Goal: Information Seeking & Learning: Learn about a topic

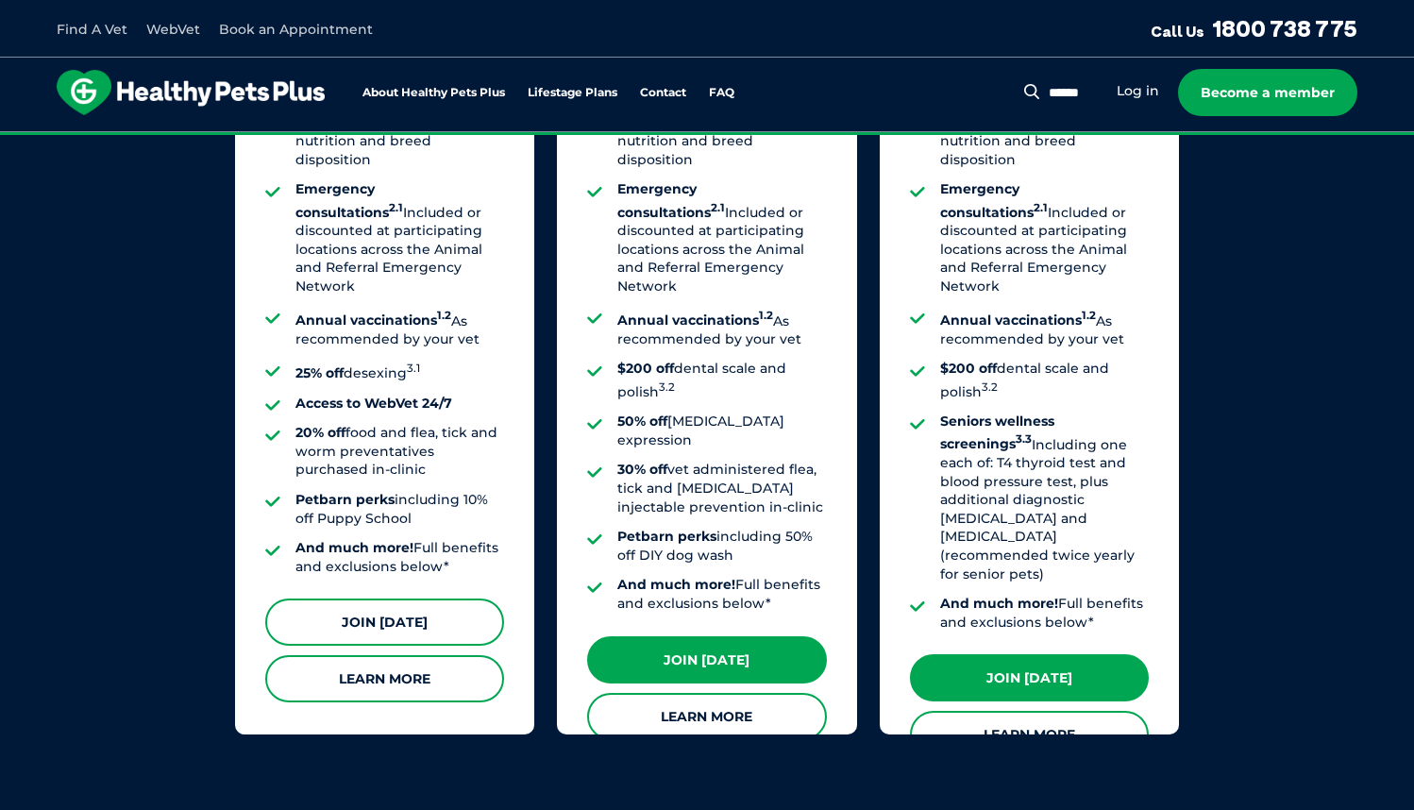
scroll to position [1366, 0]
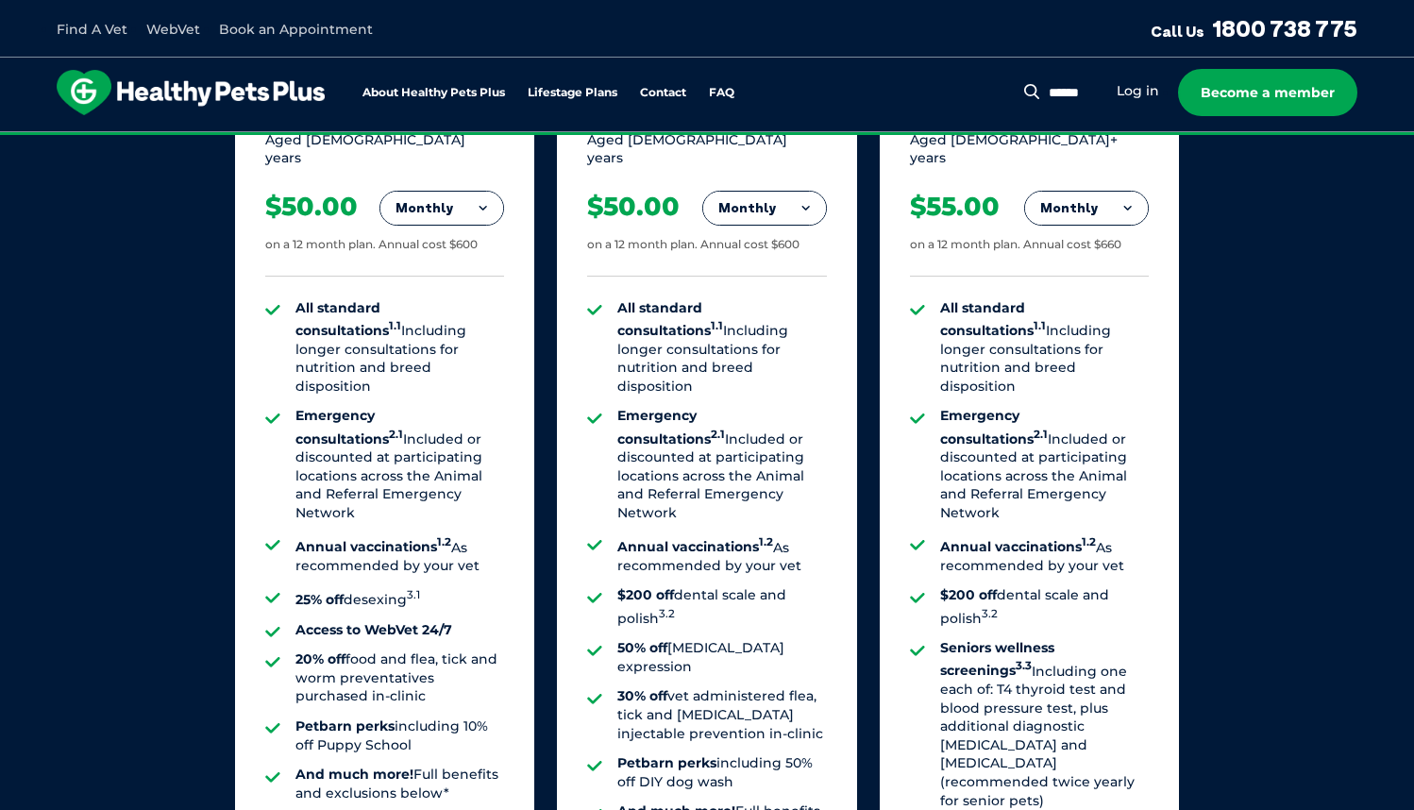
click at [440, 192] on button "Monthly" at bounding box center [441, 209] width 123 height 34
click at [436, 225] on li "Fortnightly" at bounding box center [441, 247] width 123 height 45
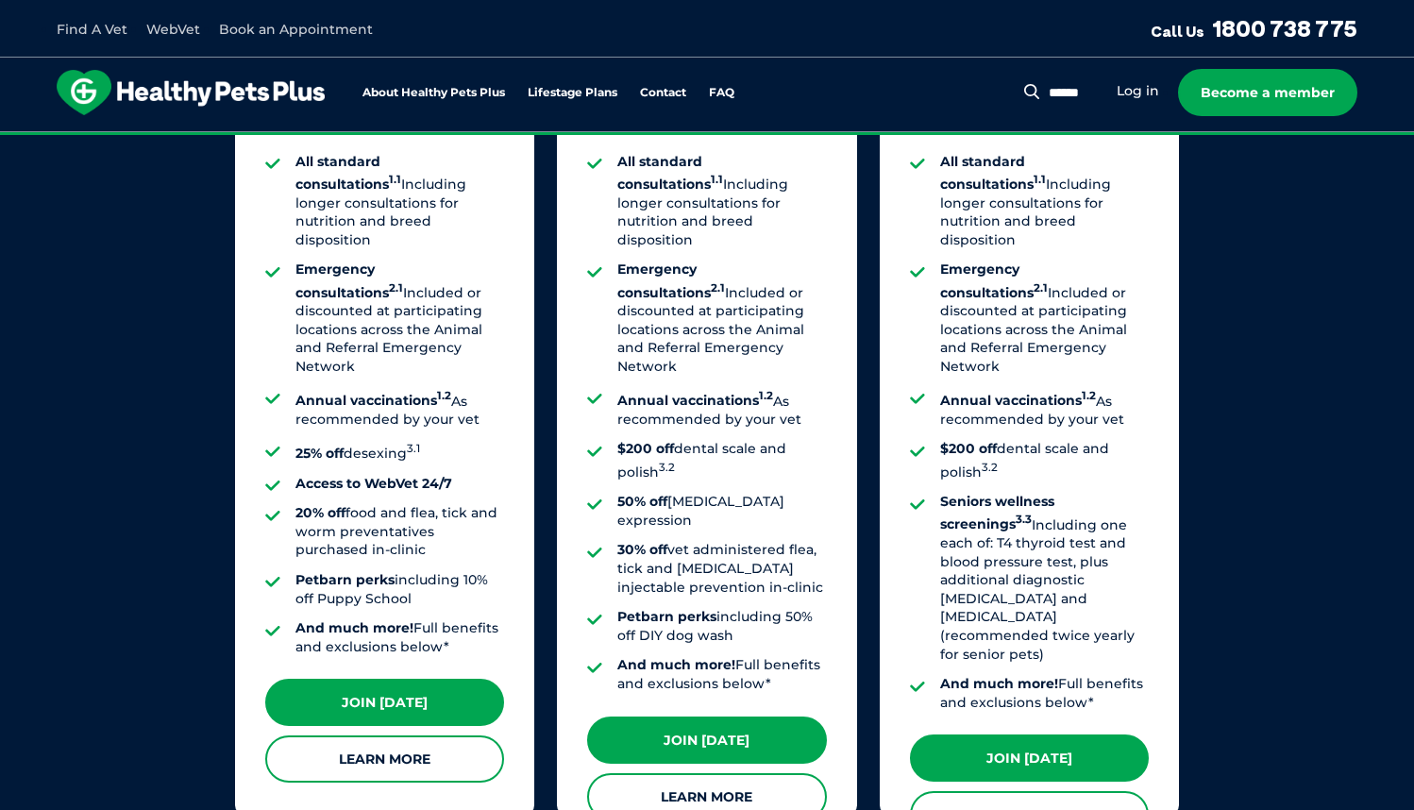
scroll to position [1601, 0]
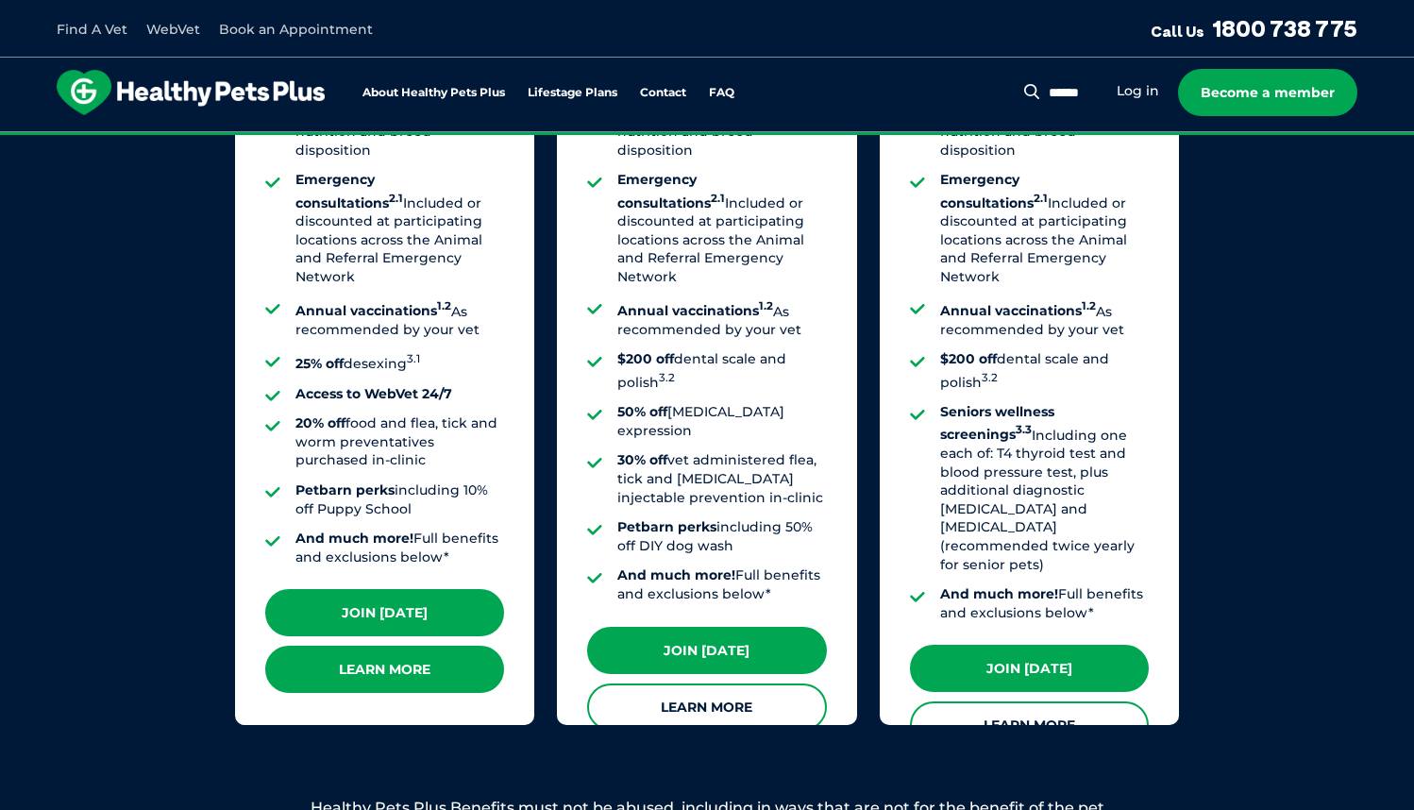
click at [411, 645] on link "Learn More" at bounding box center [384, 668] width 239 height 47
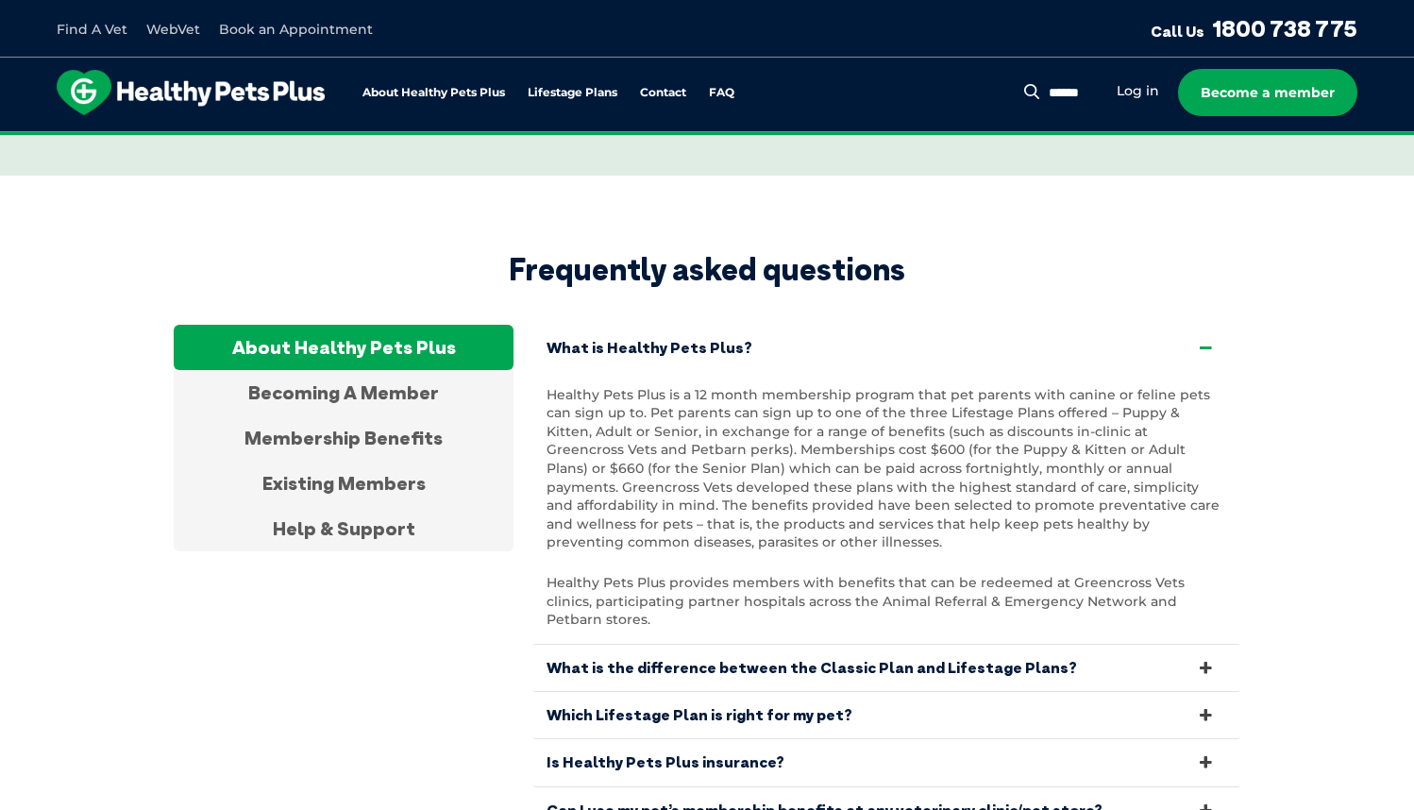
scroll to position [6180, 0]
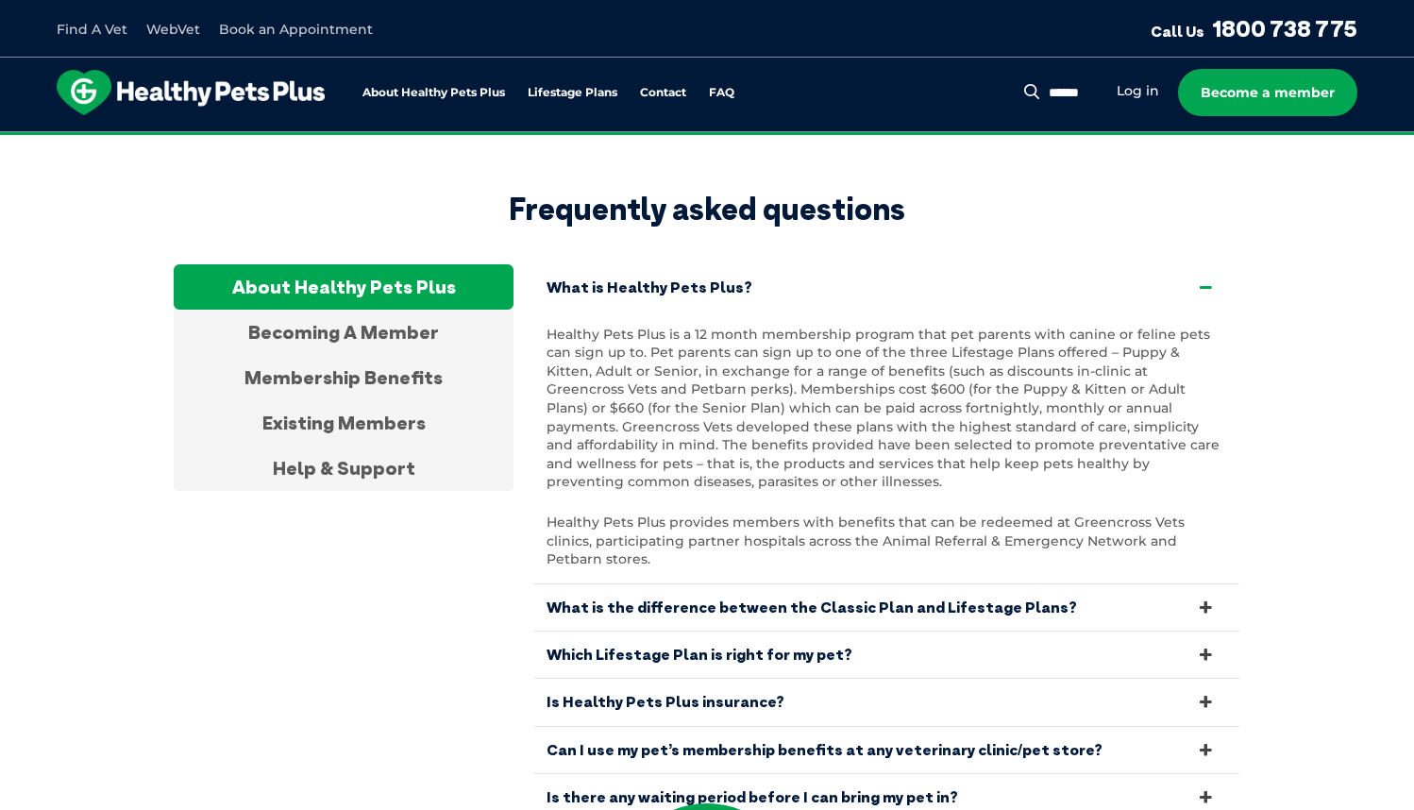
click at [768, 679] on link "Is Healthy Pets Plus insurance?" at bounding box center [886, 702] width 708 height 46
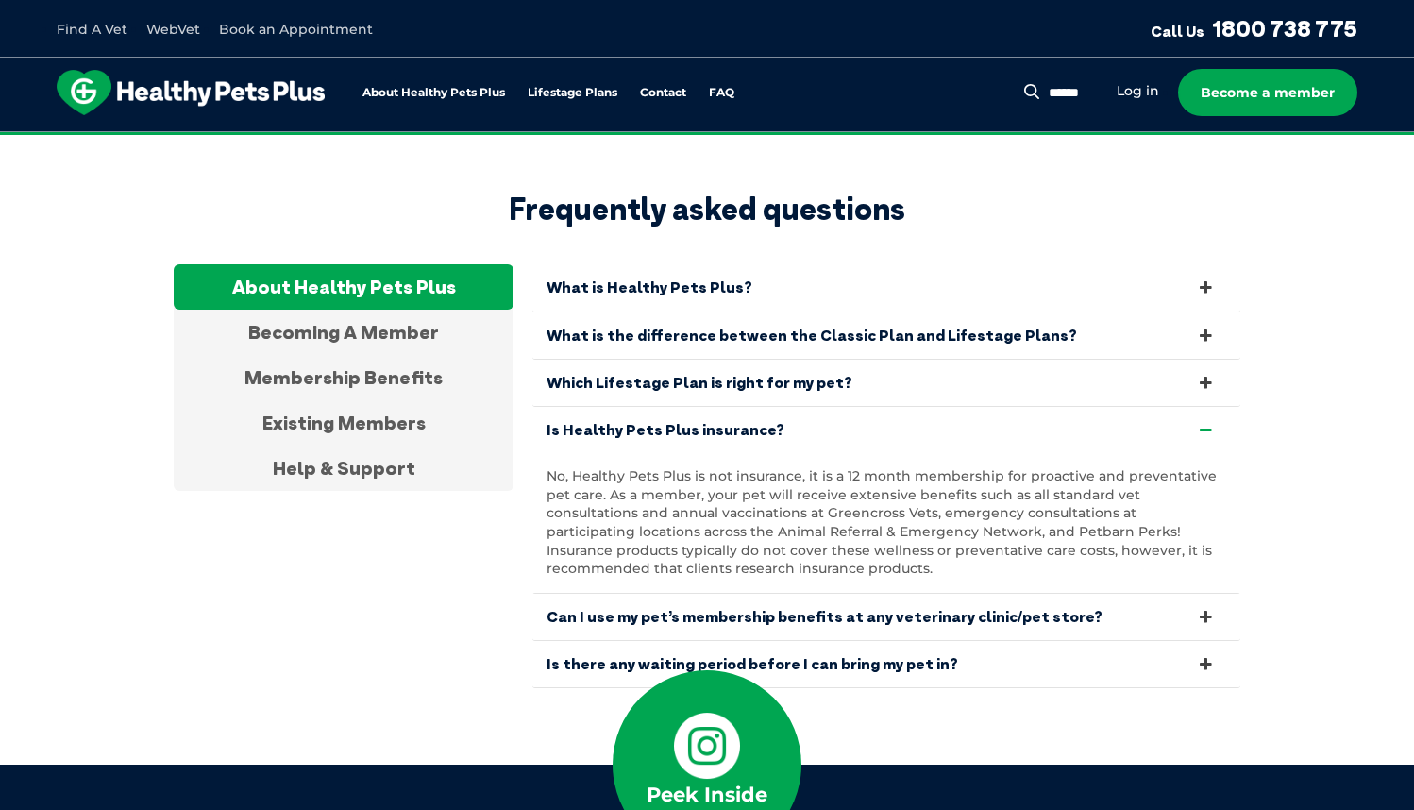
click at [749, 407] on link "Is Healthy Pets Plus insurance?" at bounding box center [886, 430] width 708 height 46
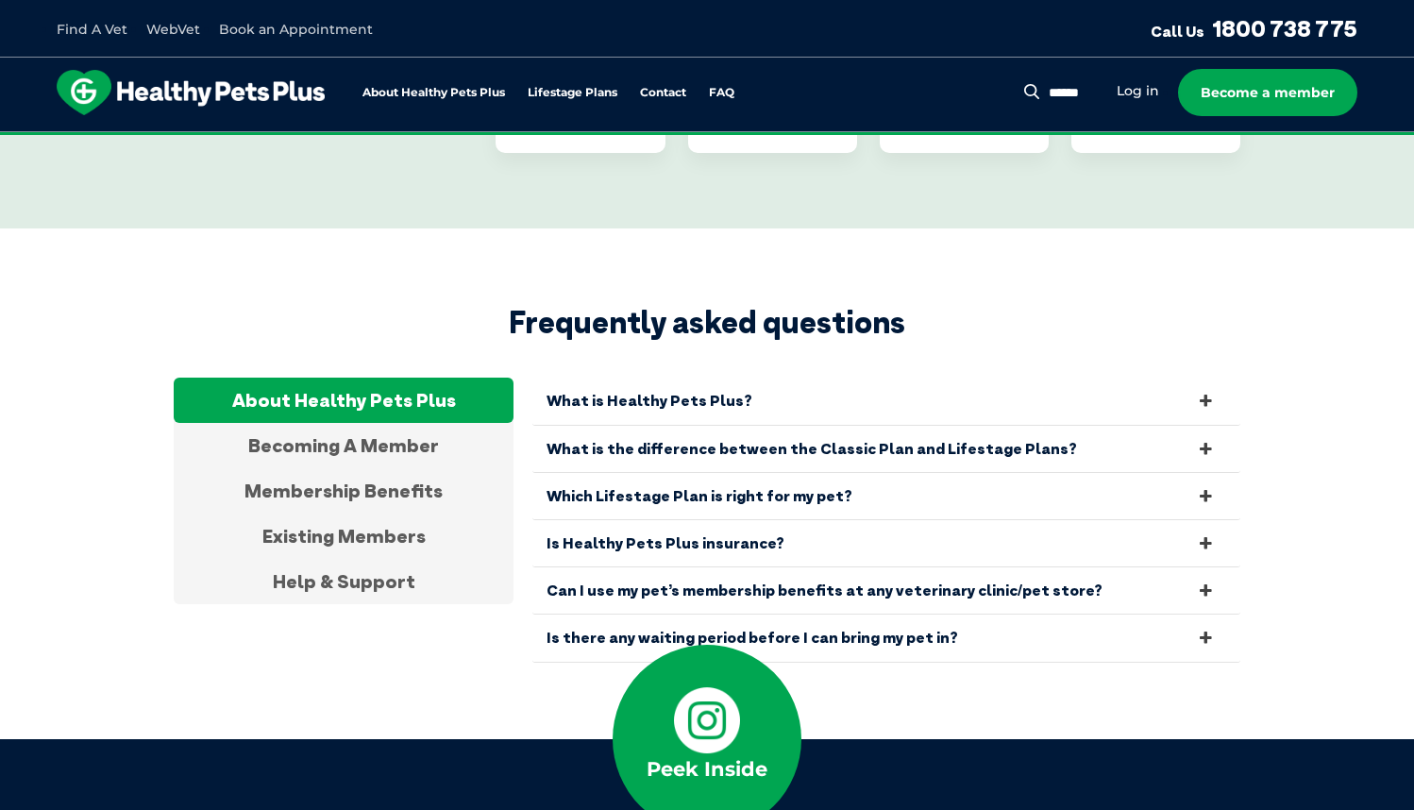
scroll to position [5979, 0]
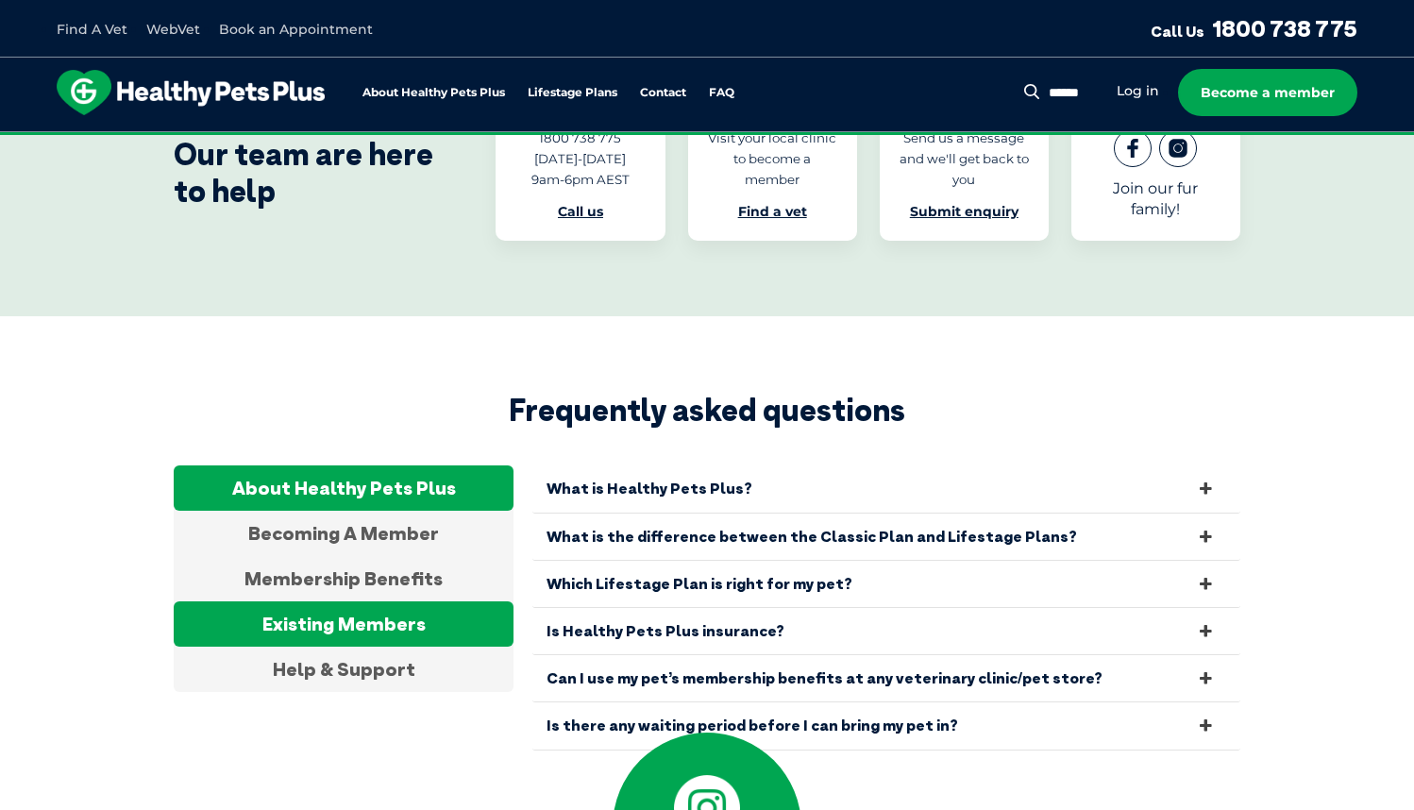
click at [420, 601] on div "Existing Members" at bounding box center [344, 623] width 340 height 45
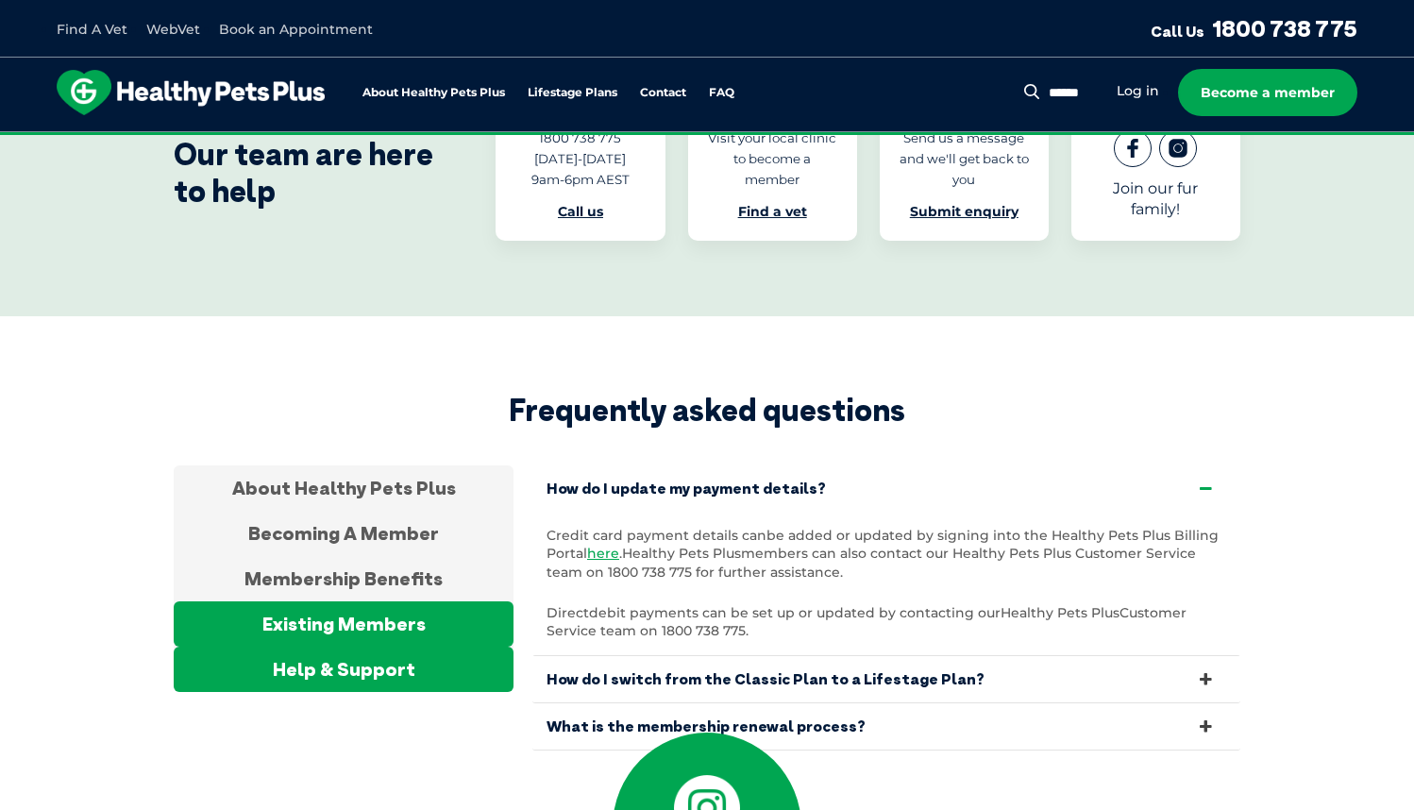
click at [416, 646] on div "Help & Support" at bounding box center [344, 668] width 340 height 45
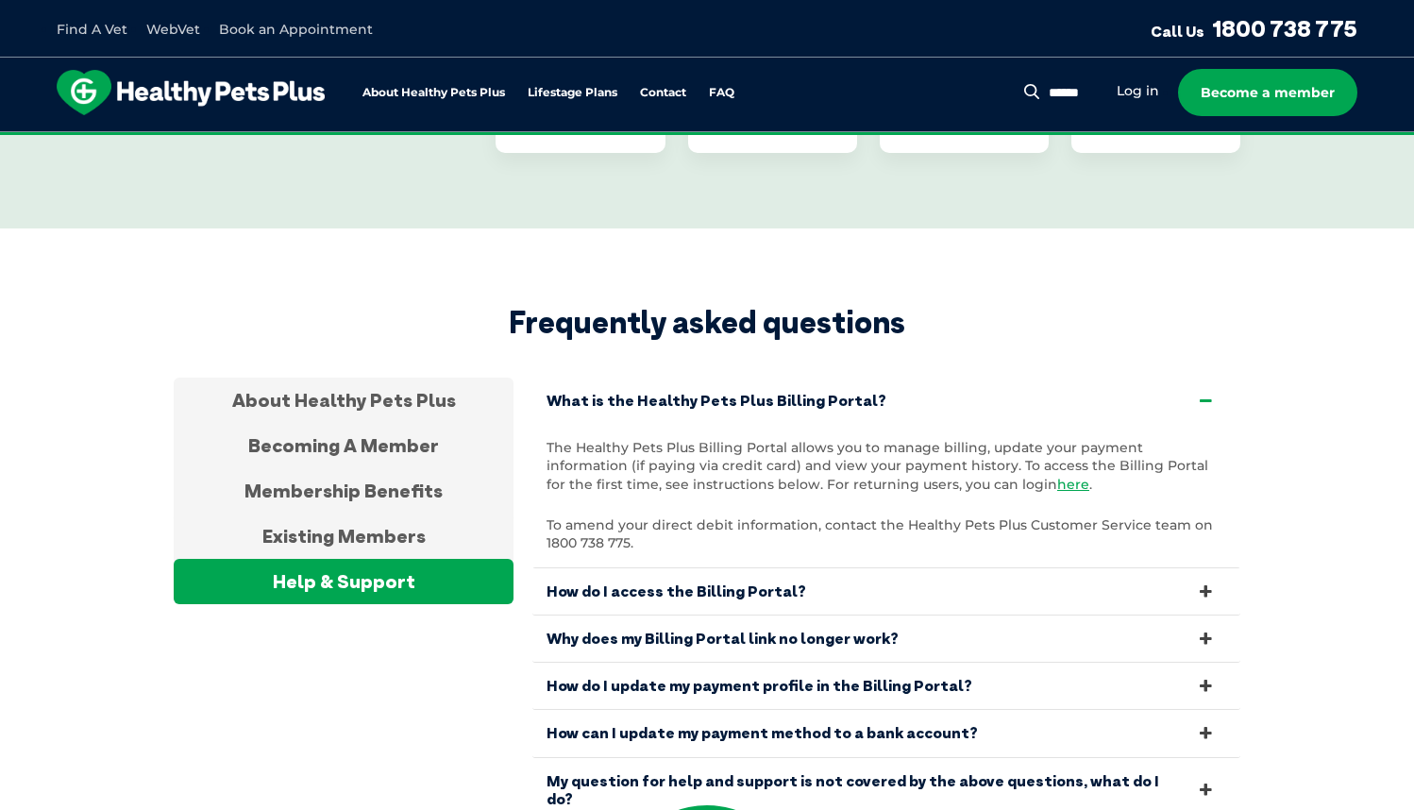
scroll to position [6195, 0]
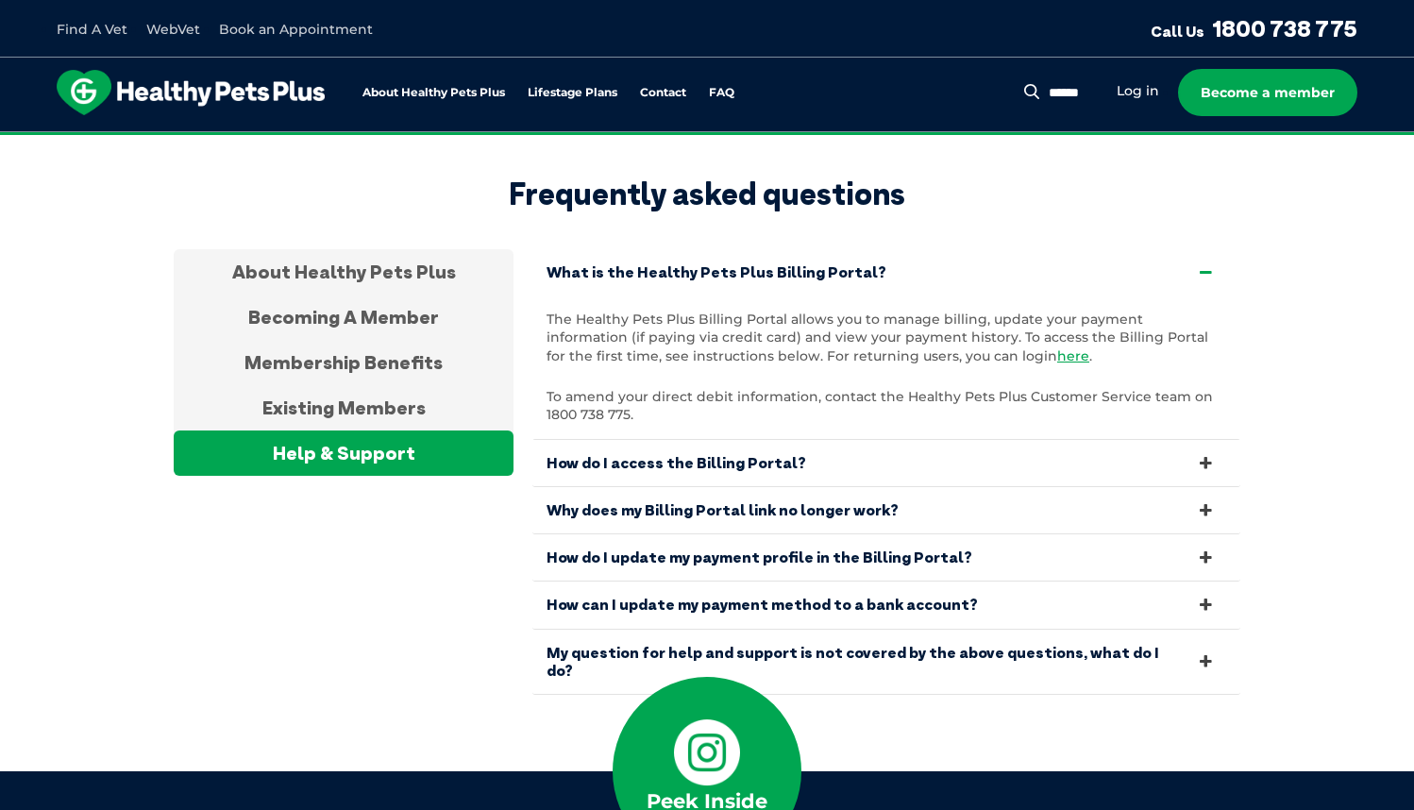
click at [871, 629] on link "My question for help and support is not covered by the above questions, what do…" at bounding box center [886, 661] width 708 height 64
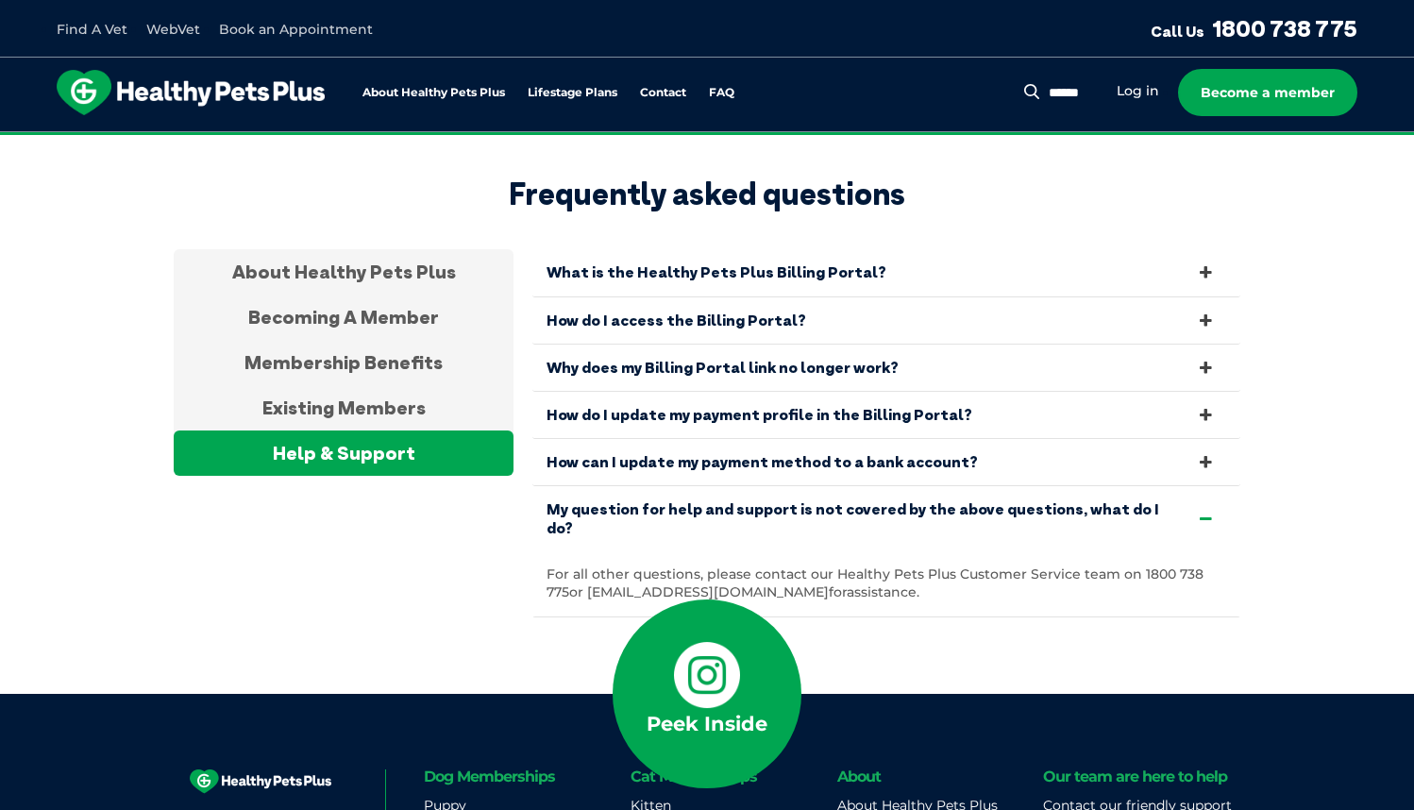
scroll to position [6326, 0]
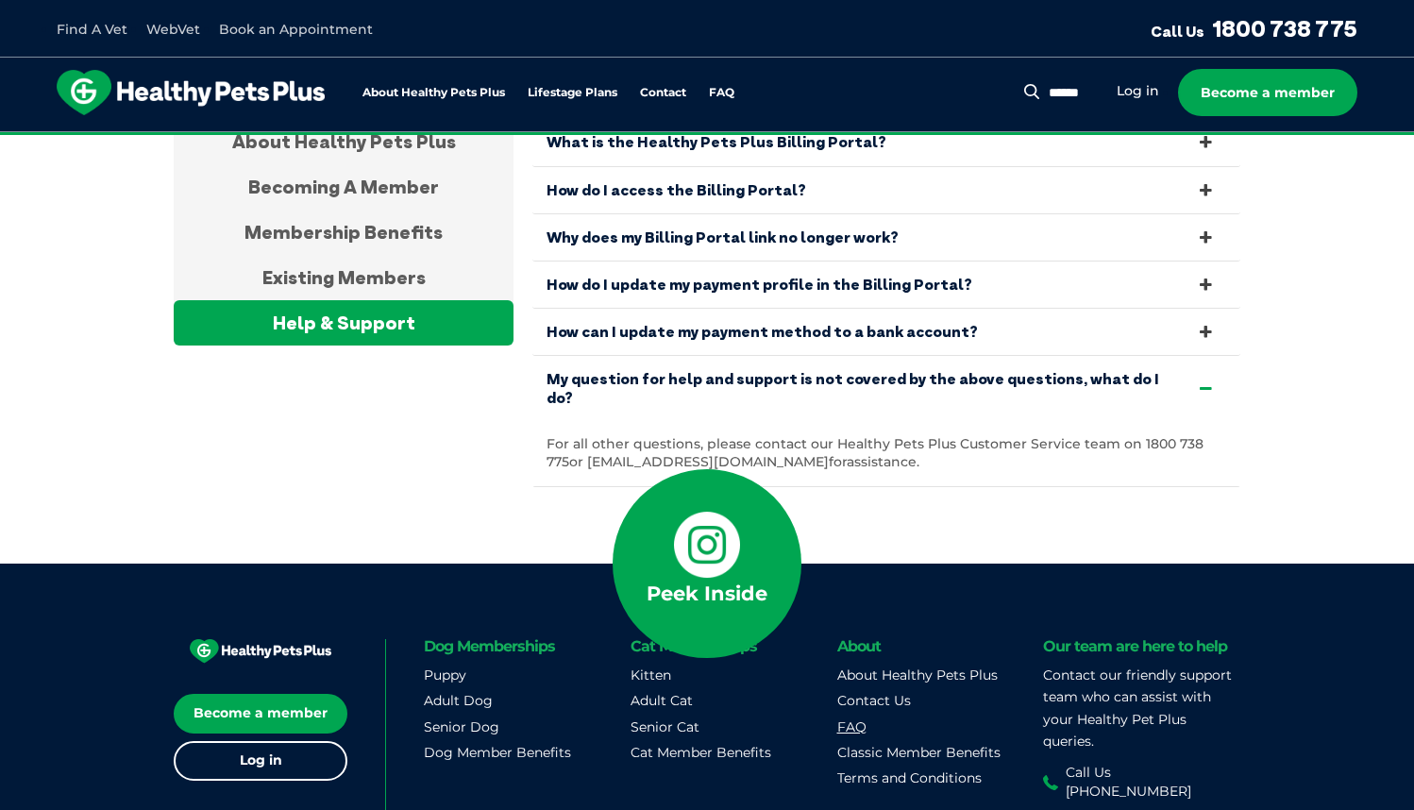
click at [850, 718] on link "FAQ" at bounding box center [851, 726] width 29 height 17
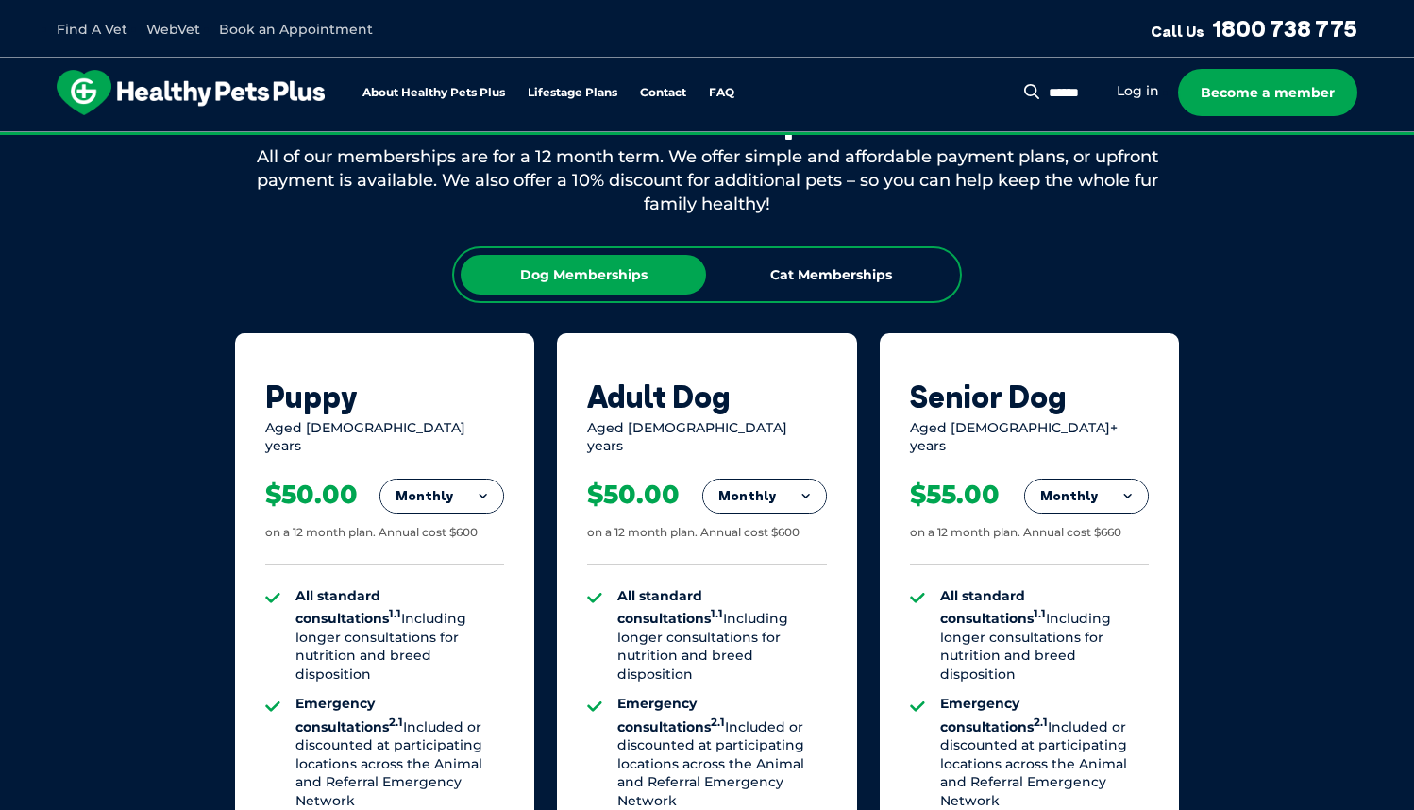
scroll to position [775, 0]
